Goal: Information Seeking & Learning: Learn about a topic

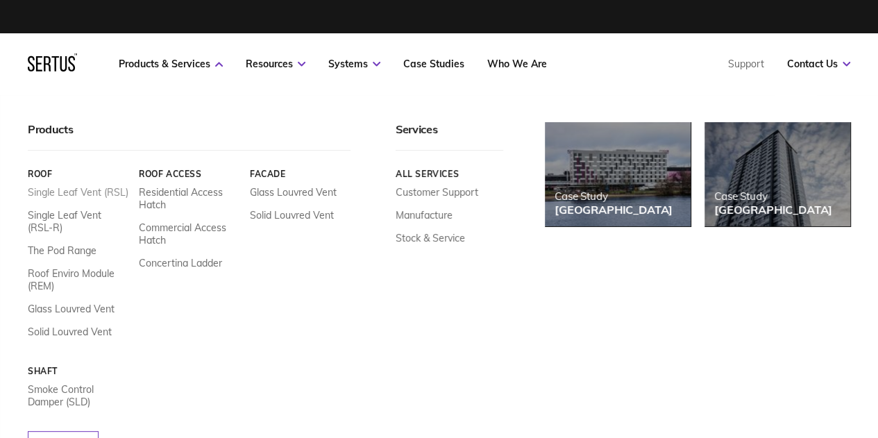
click at [68, 188] on link "Single Leaf Vent (RSL)" at bounding box center [78, 192] width 101 height 12
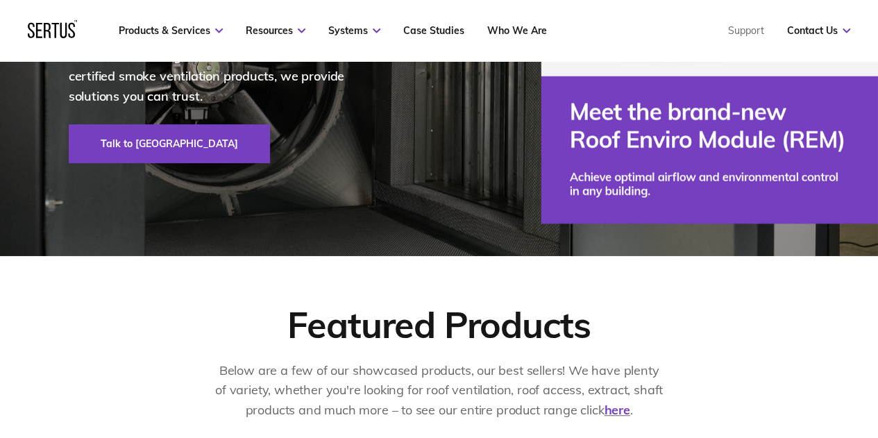
scroll to position [69, 0]
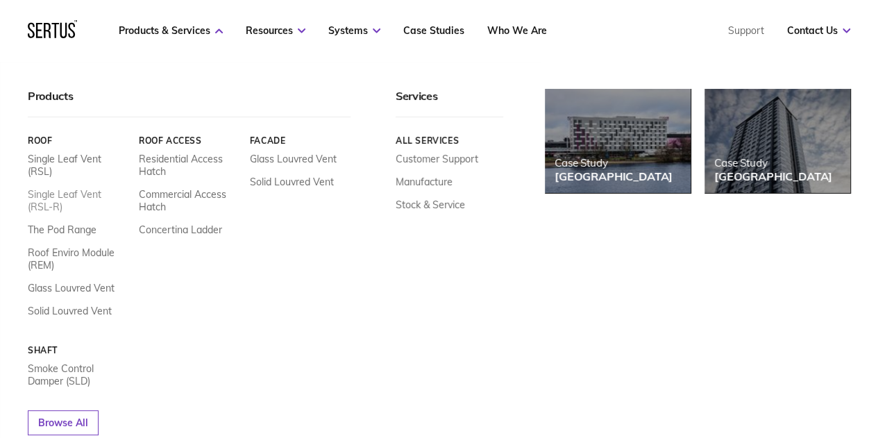
click at [100, 188] on link "Single Leaf Vent (RSL-R)" at bounding box center [78, 200] width 101 height 25
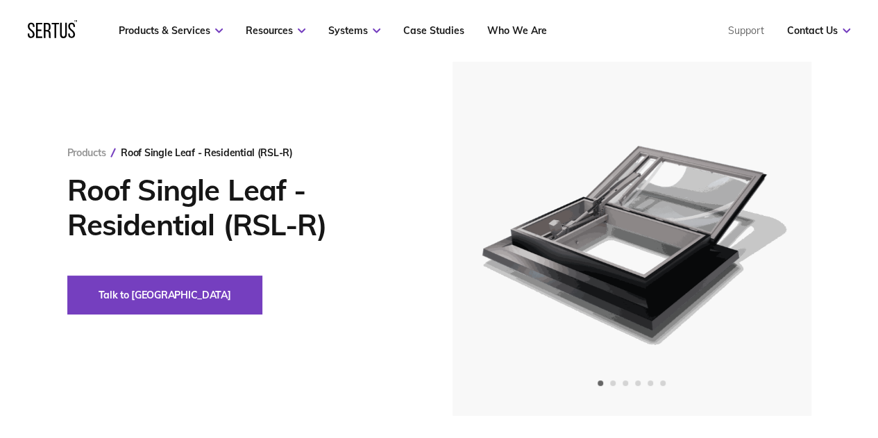
scroll to position [139, 0]
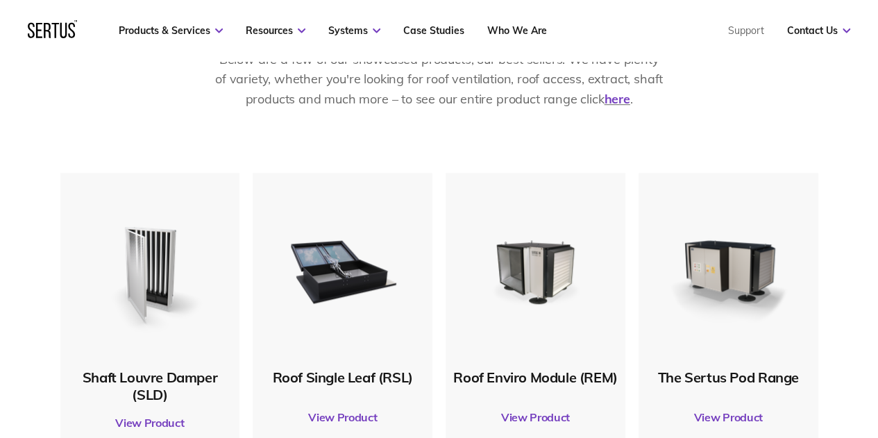
scroll to position [486, 0]
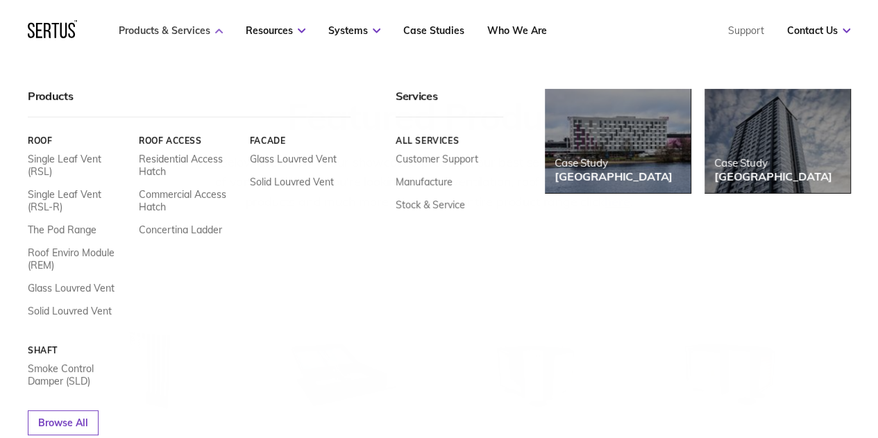
click at [204, 27] on link "Products & Services" at bounding box center [171, 30] width 104 height 12
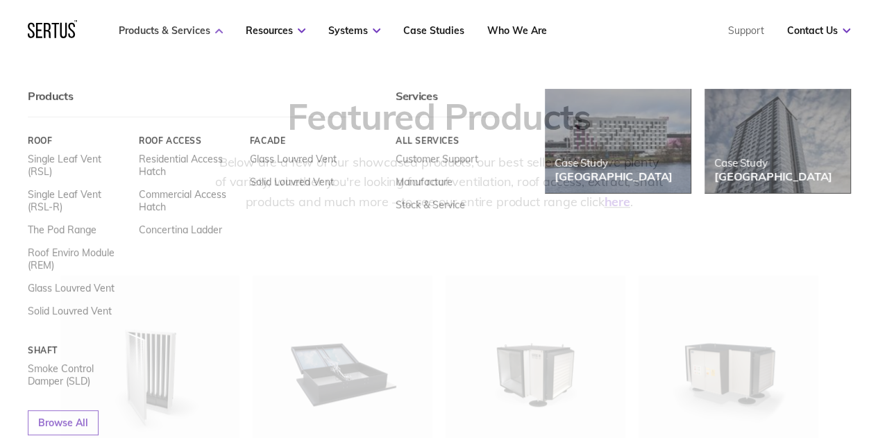
click at [193, 29] on link "Products & Services" at bounding box center [171, 30] width 104 height 12
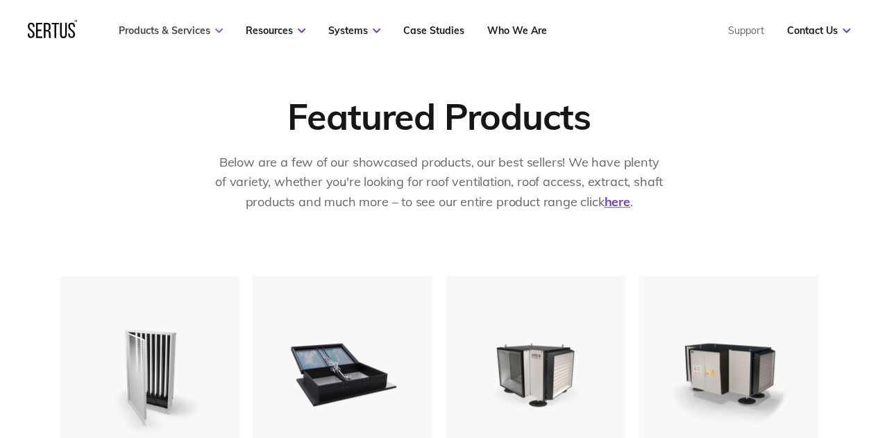
click at [193, 29] on link "Products & Services" at bounding box center [171, 30] width 104 height 12
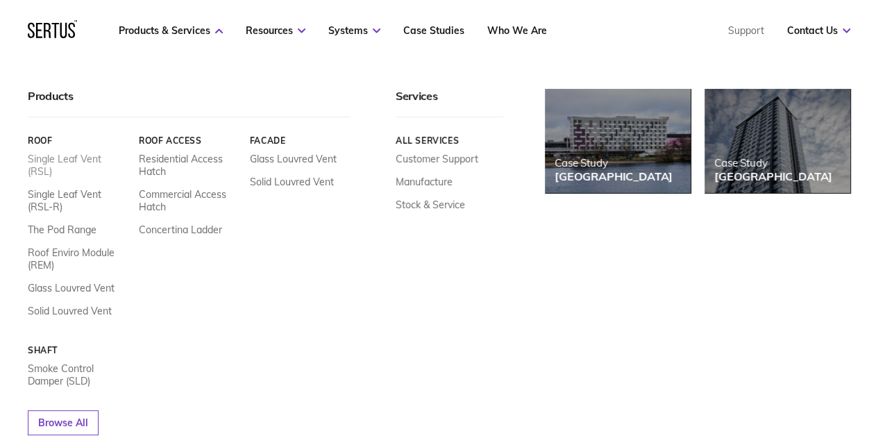
click at [74, 158] on link "Single Leaf Vent (RSL)" at bounding box center [78, 165] width 101 height 25
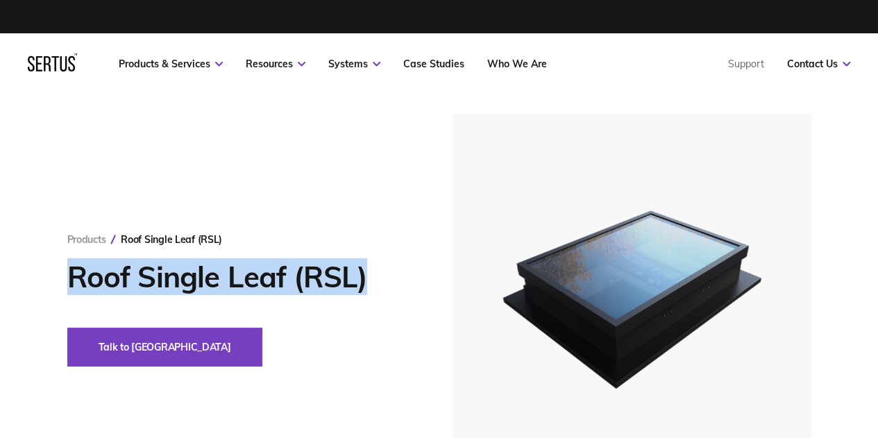
drag, startPoint x: 67, startPoint y: 274, endPoint x: 436, endPoint y: 273, distance: 368.6
click at [436, 273] on div "Products Roof Single Leaf (RSL) Roof Single Leaf (RSL) Talk to us" at bounding box center [259, 299] width 385 height 133
copy h1 "Roof Single Leaf (RSL)"
